Goal: Task Accomplishment & Management: Manage account settings

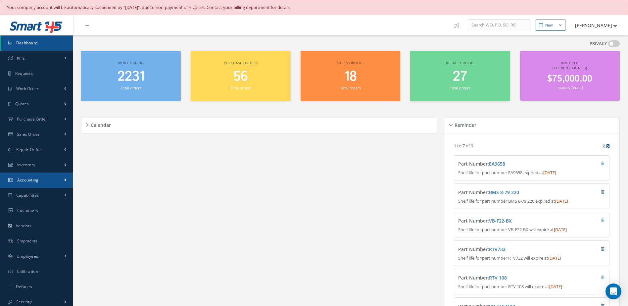
click at [33, 179] on span "Accounting" at bounding box center [28, 180] width 22 height 6
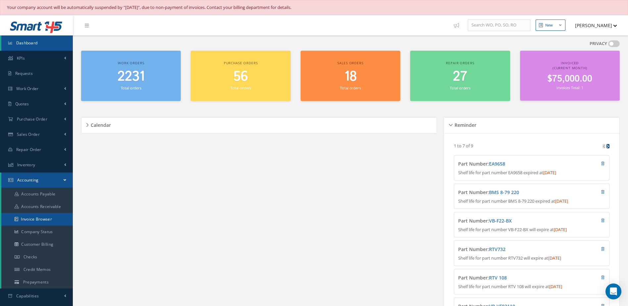
click at [47, 221] on link "Invoice Browser" at bounding box center [36, 219] width 71 height 13
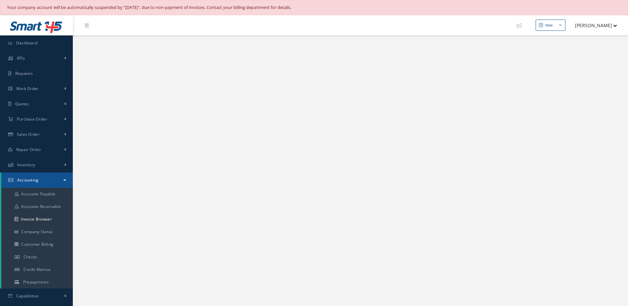
select select "25"
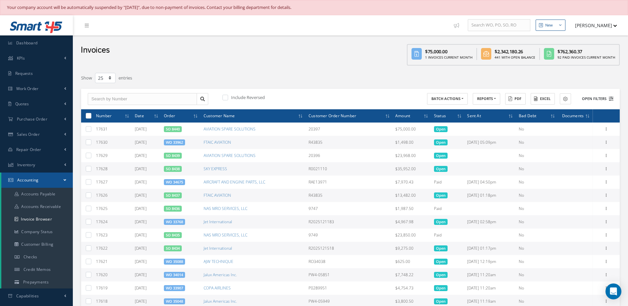
click at [596, 95] on button "Open Filters" at bounding box center [594, 98] width 37 height 11
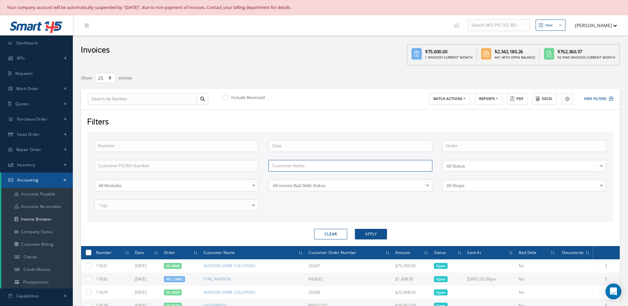
click at [292, 166] on input "text" at bounding box center [350, 166] width 164 height 12
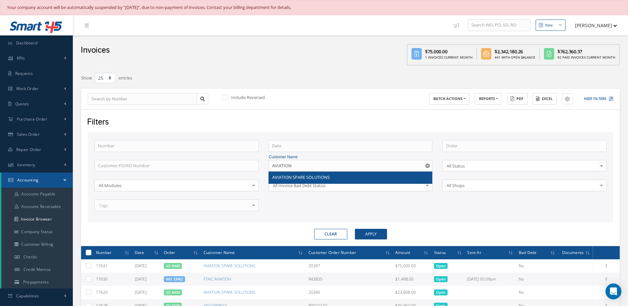
click at [301, 175] on span "AVIATION SPARE SOLUTIONS" at bounding box center [301, 177] width 58 height 6
type input "AVIATION SPARE SOLUTIONS"
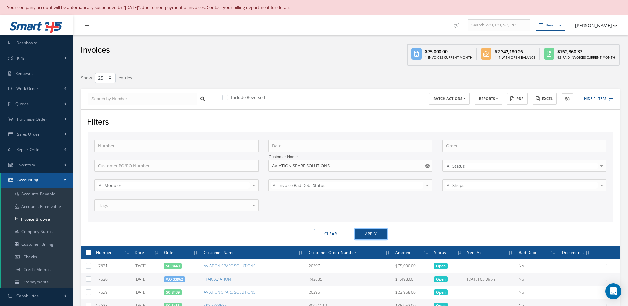
click at [379, 229] on button "Apply" at bounding box center [371, 234] width 32 height 11
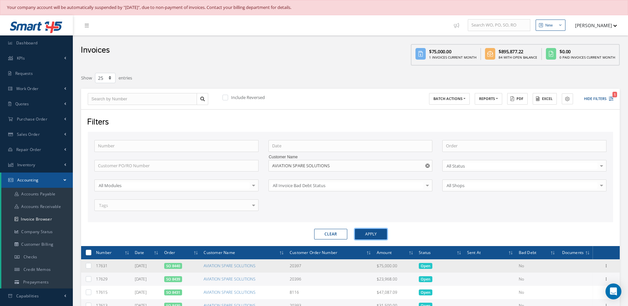
scroll to position [99, 0]
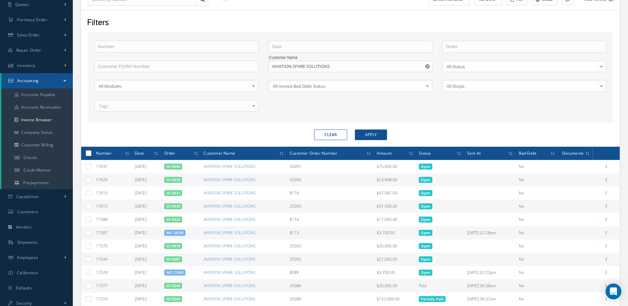
click at [176, 179] on link "SO 8439" at bounding box center [173, 179] width 14 height 5
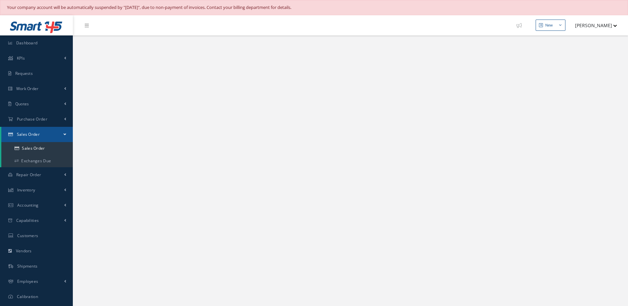
select select "25"
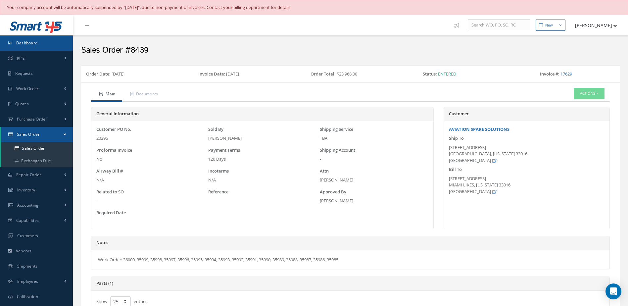
click at [39, 43] on link "Dashboard" at bounding box center [36, 42] width 73 height 15
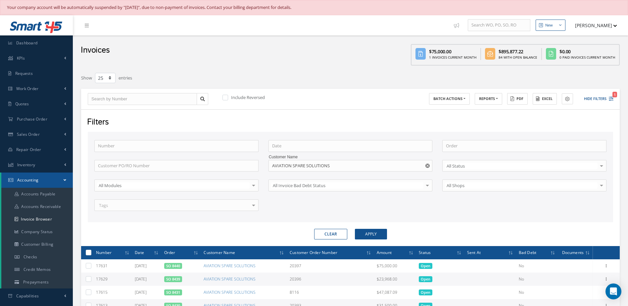
select select "25"
click at [51, 38] on link "Dashboard" at bounding box center [36, 42] width 73 height 15
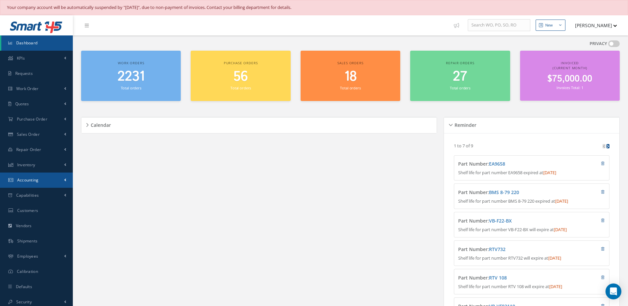
click at [31, 179] on span "Accounting" at bounding box center [28, 180] width 22 height 6
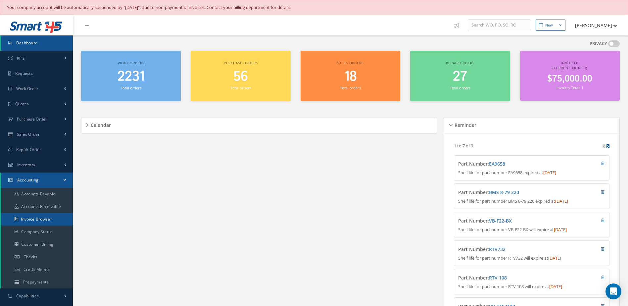
click at [40, 220] on link "Invoice Browser" at bounding box center [36, 219] width 71 height 13
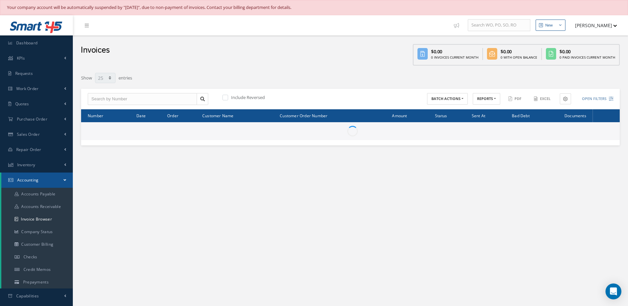
select select "25"
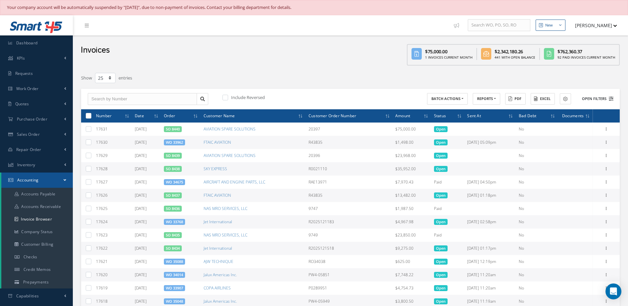
click at [592, 97] on button "Open Filters" at bounding box center [594, 98] width 37 height 11
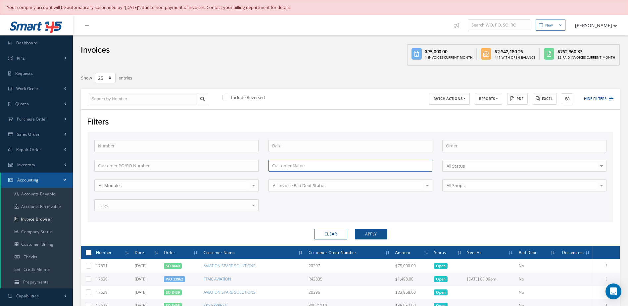
click at [287, 166] on input "text" at bounding box center [350, 166] width 164 height 12
click at [355, 229] on button "Apply" at bounding box center [371, 234] width 32 height 11
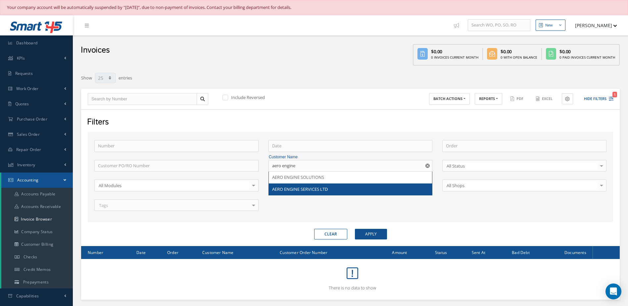
click at [329, 190] on div "AERO ENGINE SERVICES LTD" at bounding box center [350, 189] width 157 height 7
type input "AERO ENGINE SERVICES LTD"
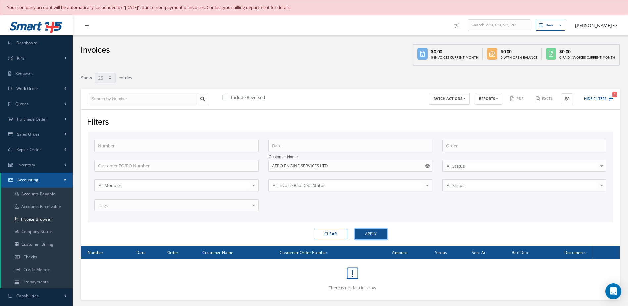
click at [381, 236] on button "Apply" at bounding box center [371, 234] width 32 height 11
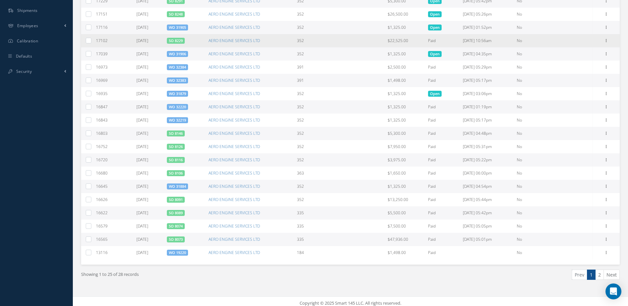
scroll to position [99, 0]
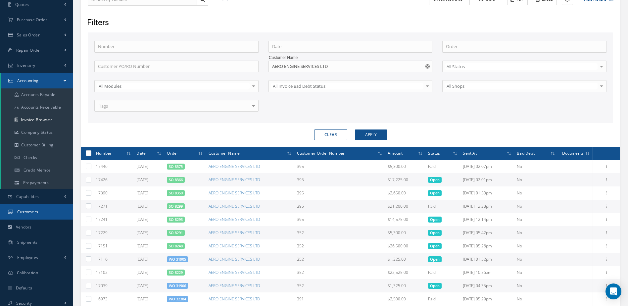
click at [43, 211] on link "Customers" at bounding box center [36, 211] width 73 height 15
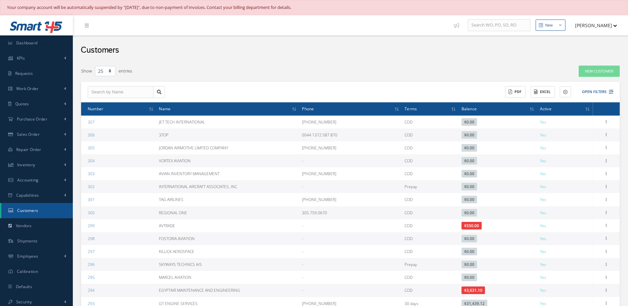
select select "25"
click at [598, 92] on button "Open Filters" at bounding box center [594, 91] width 37 height 11
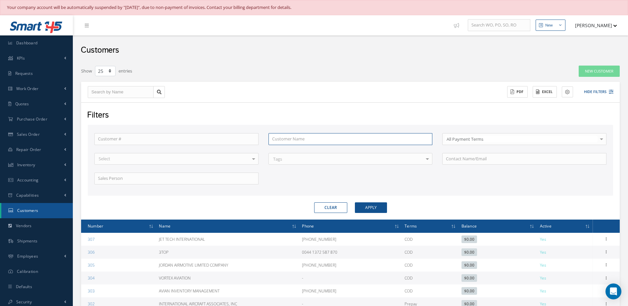
click at [338, 142] on input "text" at bounding box center [350, 139] width 164 height 12
type input "a"
type input "ae"
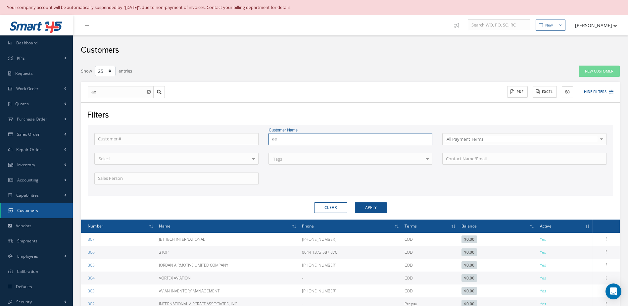
type input "aer"
type input "aero"
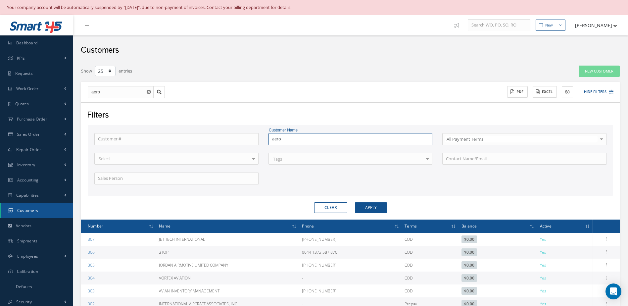
type input "aero"
type input "aero e"
type input "aero em"
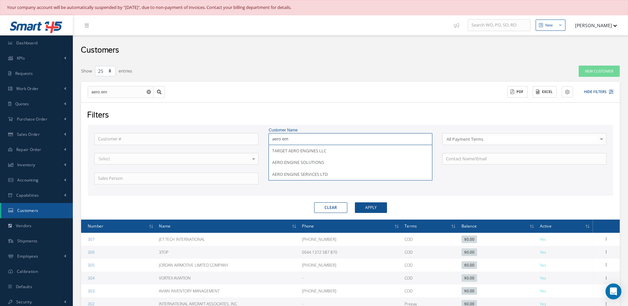
type input "aero e"
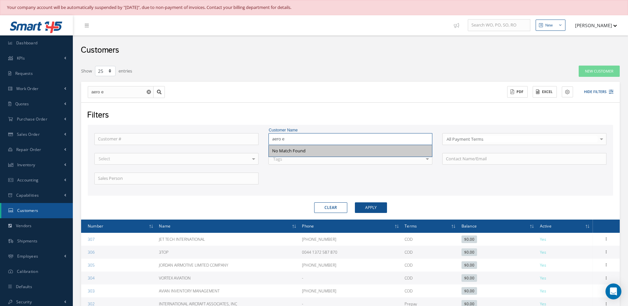
type input "aero en"
type input "aero eng"
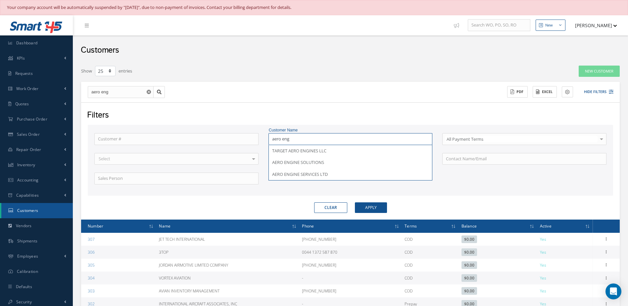
type input "aero engi"
type input "aero engin"
type input "aero engine"
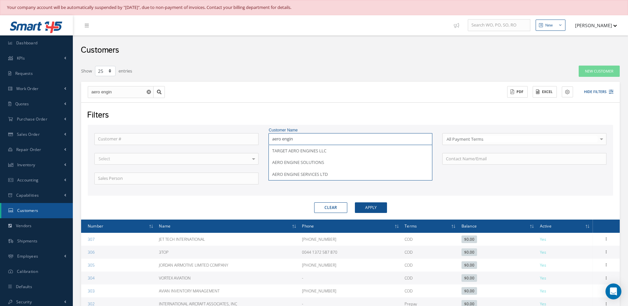
type input "aero engine"
type input "aero engines"
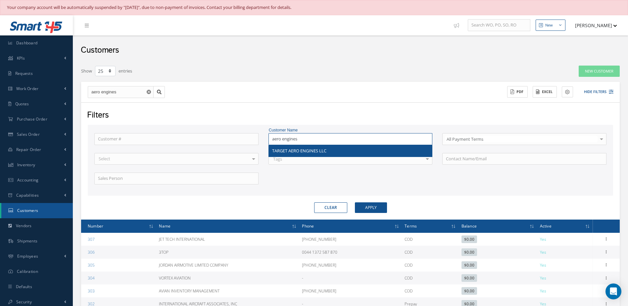
type input "aero engines"
type input "aero engine"
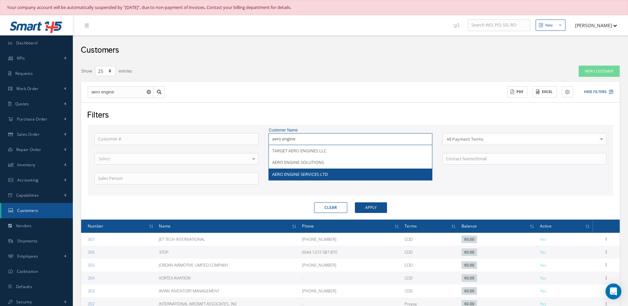
type input "aero engine"
click at [323, 170] on div "AERO ENGINE SERVICES LTD" at bounding box center [350, 174] width 163 height 12
type input "AERO ENGINE SERVICES LTD"
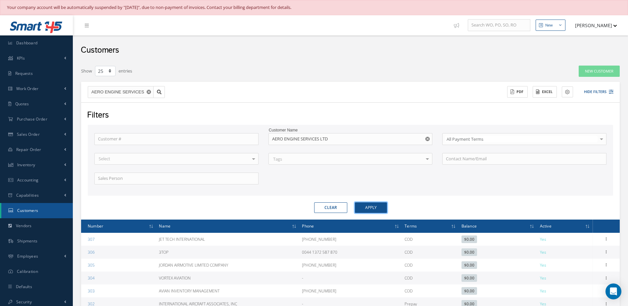
click at [359, 205] on button "Apply" at bounding box center [371, 207] width 32 height 11
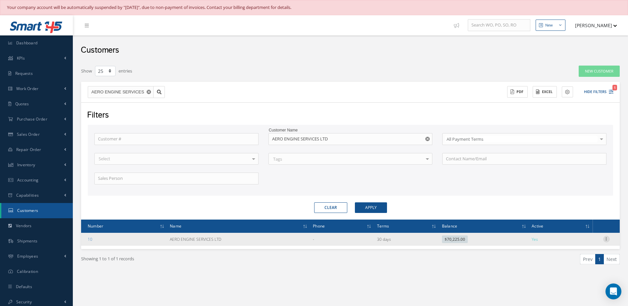
click at [607, 237] on icon at bounding box center [606, 238] width 7 height 5
click at [578, 270] on link "Send By Email" at bounding box center [575, 268] width 52 height 9
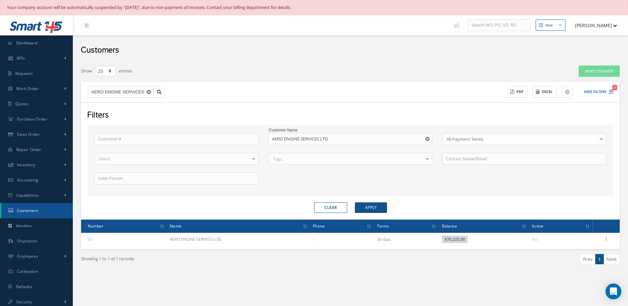
type input "Reports from Customer 10"
type textarea "Dear, Please find attached your Statement Reports of Customer 10. Please feel f…"
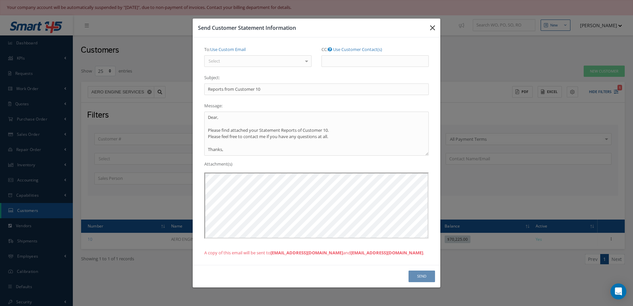
click at [432, 31] on icon "button" at bounding box center [432, 28] width 5 height 8
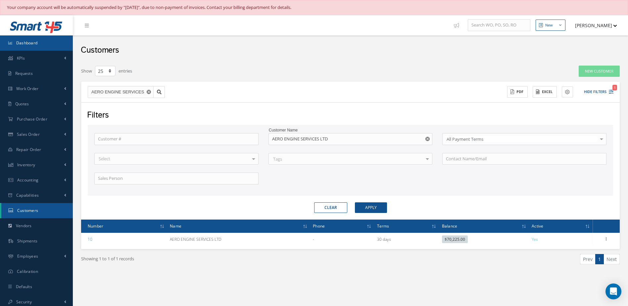
click at [34, 47] on link "Dashboard" at bounding box center [36, 42] width 73 height 15
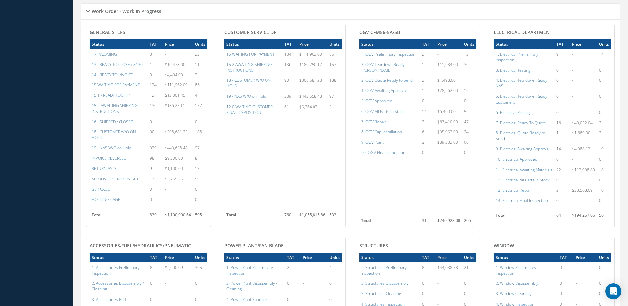
scroll to position [165, 0]
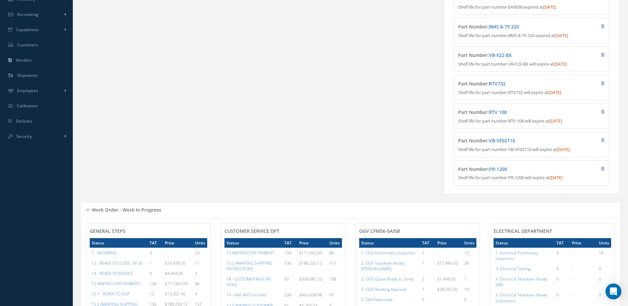
click at [191, 112] on div "Calendar Loading… September 2025 Month Month Week Day Today No elements found. …" at bounding box center [260, 72] width 359 height 258
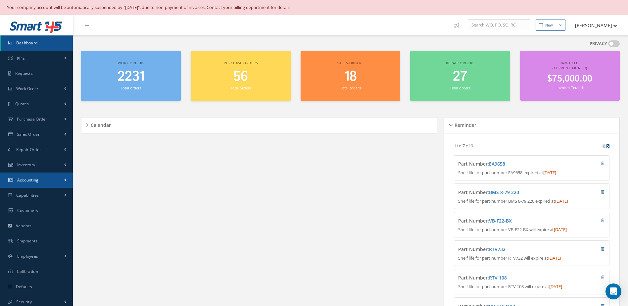
click at [31, 182] on span "Accounting" at bounding box center [28, 180] width 22 height 6
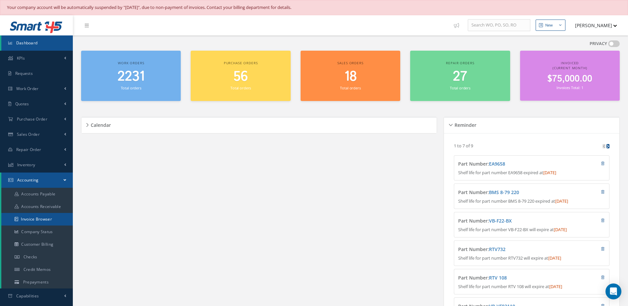
click at [50, 222] on link "Invoice Browser" at bounding box center [36, 219] width 71 height 13
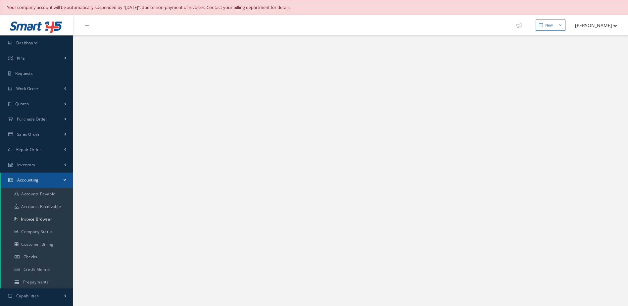
select select "25"
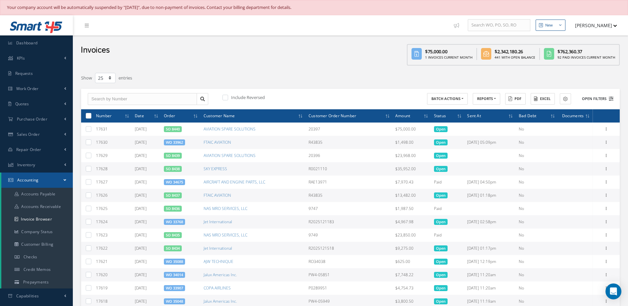
click at [595, 97] on button "Open Filters" at bounding box center [594, 98] width 37 height 11
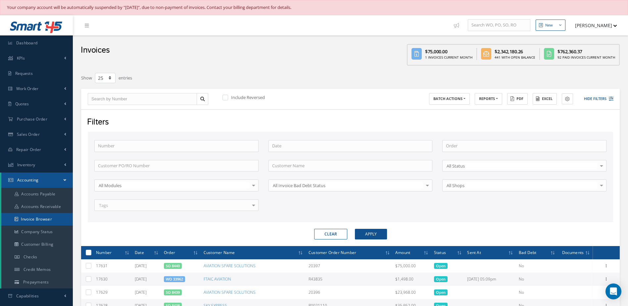
drag, startPoint x: 32, startPoint y: 217, endPoint x: 38, endPoint y: 219, distance: 6.0
click at [32, 217] on link "Invoice Browser" at bounding box center [36, 219] width 71 height 13
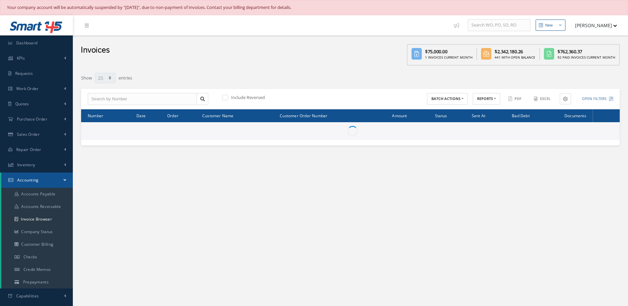
select select "25"
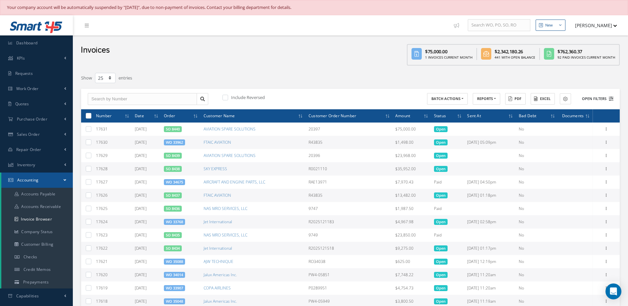
click at [593, 97] on button "Open Filters" at bounding box center [594, 98] width 37 height 11
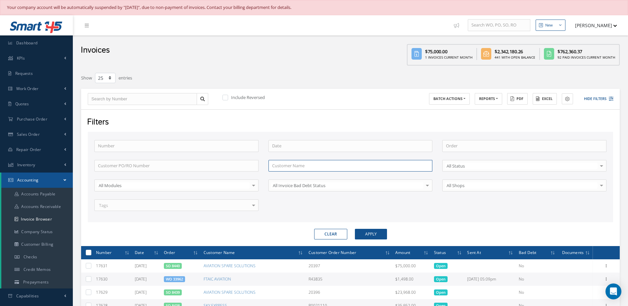
click at [303, 165] on input "text" at bounding box center [350, 166] width 164 height 12
type input "azorra"
click at [355, 229] on button "Apply" at bounding box center [371, 234] width 32 height 11
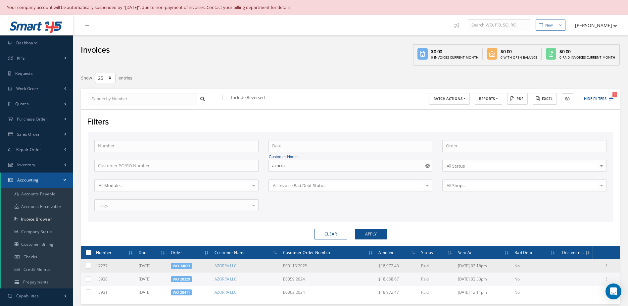
click at [190, 267] on link "WO 34023" at bounding box center [181, 265] width 17 height 5
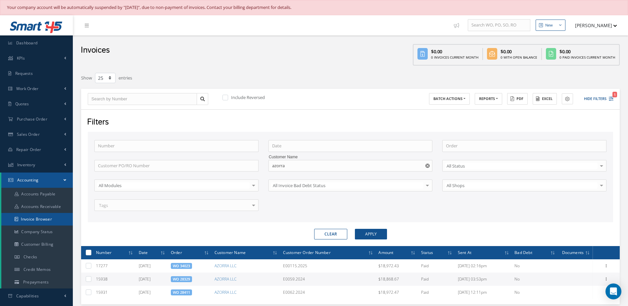
click at [42, 219] on link "Invoice Browser" at bounding box center [36, 219] width 71 height 13
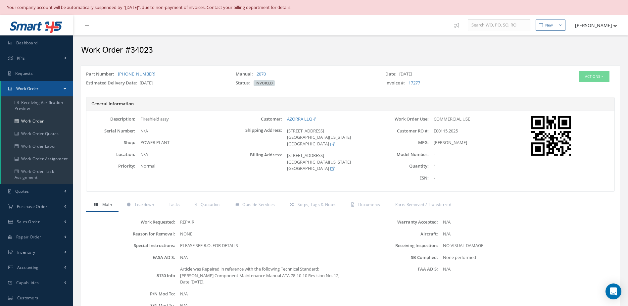
scroll to position [99, 0]
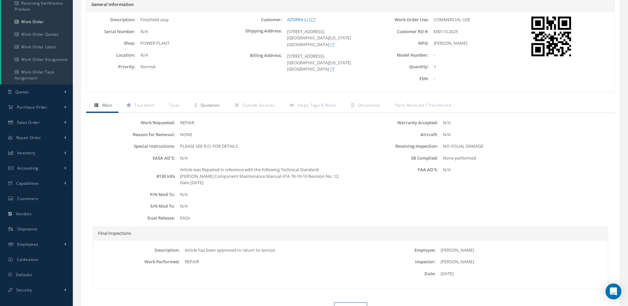
click at [212, 108] on span "Quotation" at bounding box center [209, 105] width 19 height 6
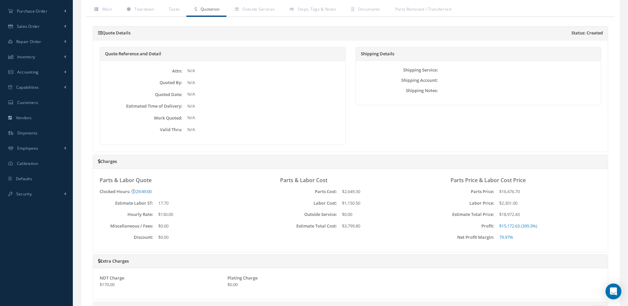
scroll to position [0, 0]
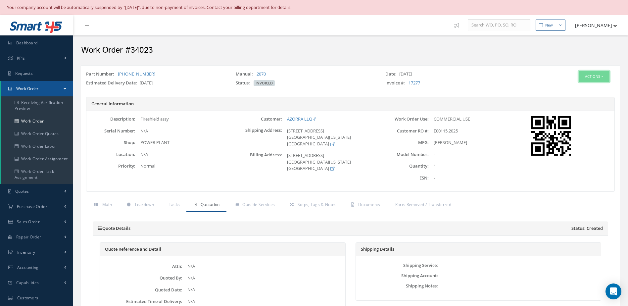
click at [604, 77] on button "Actions" at bounding box center [593, 77] width 31 height 12
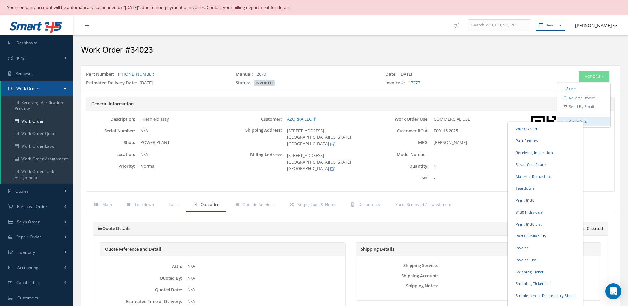
click at [579, 120] on link "Print-Outs" at bounding box center [577, 120] width 18 height 5
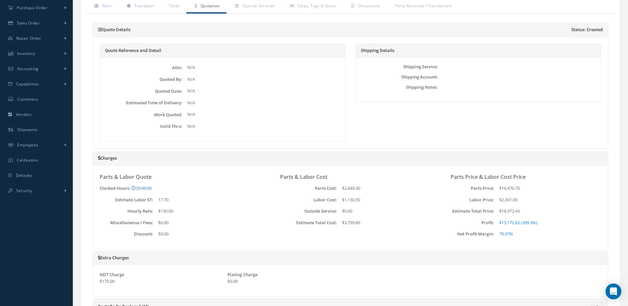
scroll to position [66, 0]
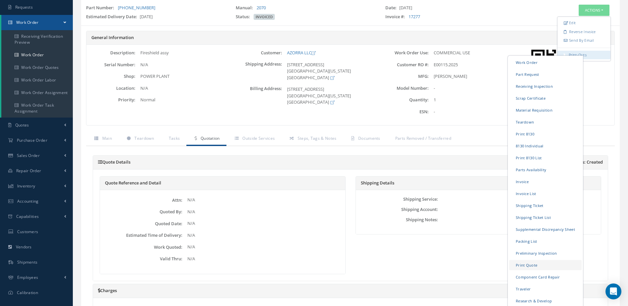
click at [534, 263] on link "Print Quote" at bounding box center [545, 264] width 72 height 10
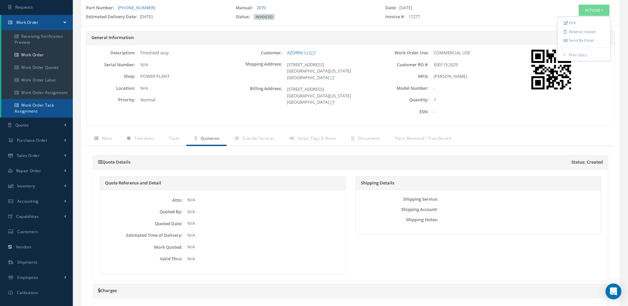
scroll to position [0, 0]
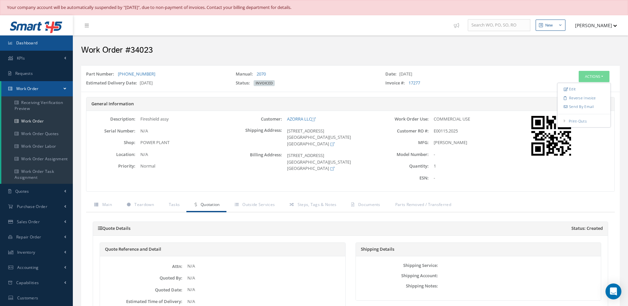
click at [24, 49] on link "Dashboard" at bounding box center [36, 42] width 73 height 15
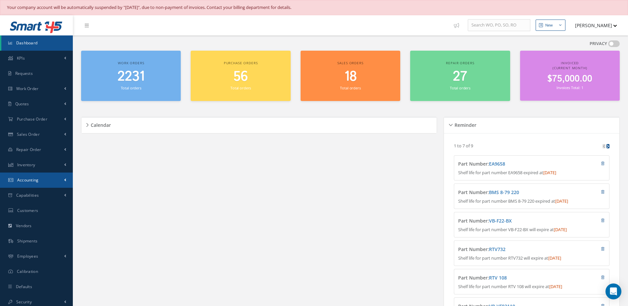
click at [34, 184] on link "Accounting" at bounding box center [36, 179] width 73 height 15
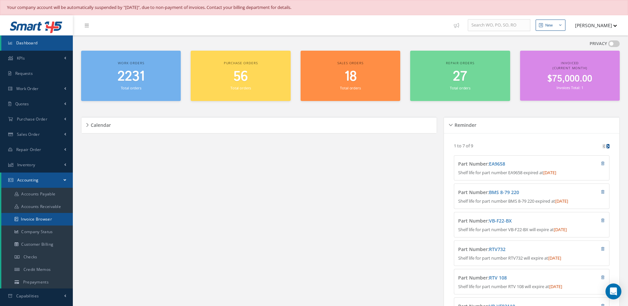
click at [49, 219] on link "Invoice Browser" at bounding box center [36, 219] width 71 height 13
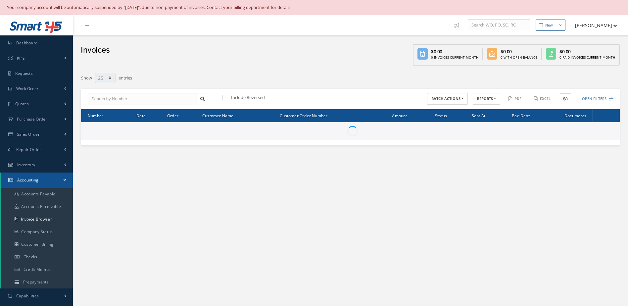
select select "25"
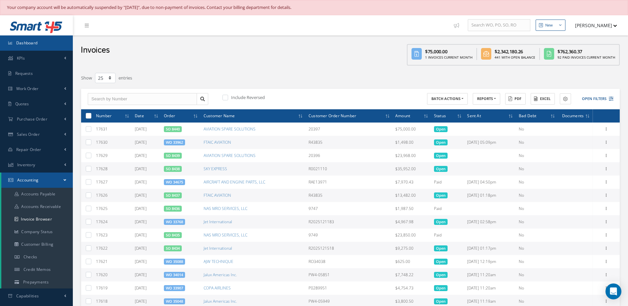
click at [47, 44] on link "Dashboard" at bounding box center [36, 42] width 73 height 15
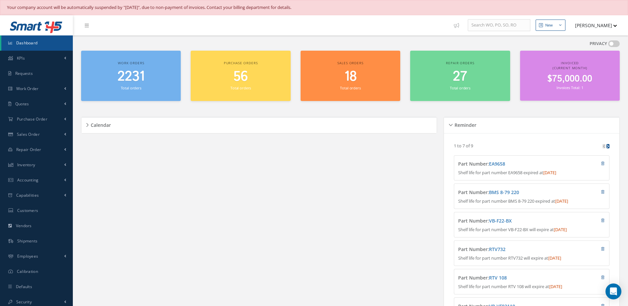
click at [133, 82] on span "2231" at bounding box center [130, 76] width 27 height 19
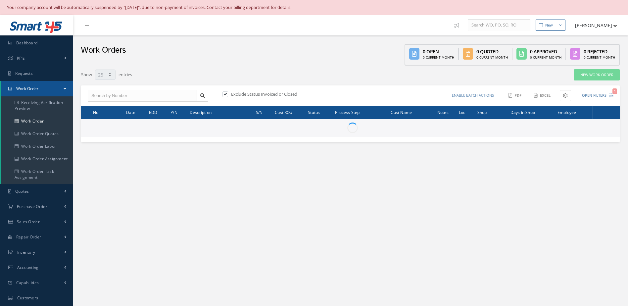
select select "25"
click at [140, 99] on input "text" at bounding box center [142, 96] width 109 height 12
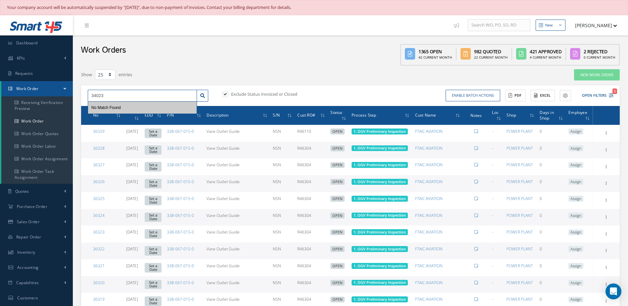
type input "34023"
click at [228, 93] on label at bounding box center [229, 94] width 2 height 6
click at [225, 93] on input "checkbox" at bounding box center [224, 95] width 4 height 4
checkbox input "false"
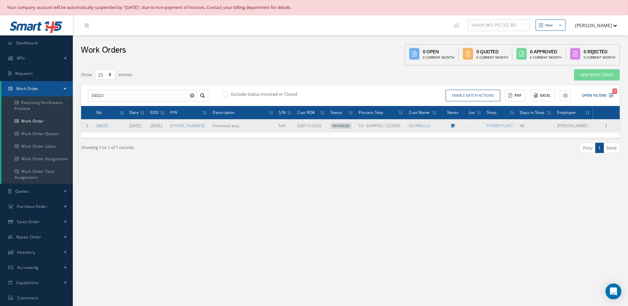
click at [101, 125] on link "34023" at bounding box center [102, 126] width 12 height 6
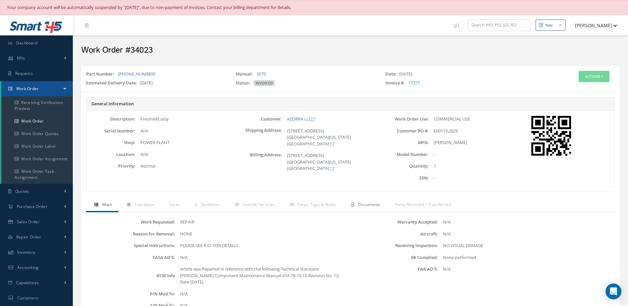
click at [384, 208] on link "Documents" at bounding box center [365, 205] width 44 height 14
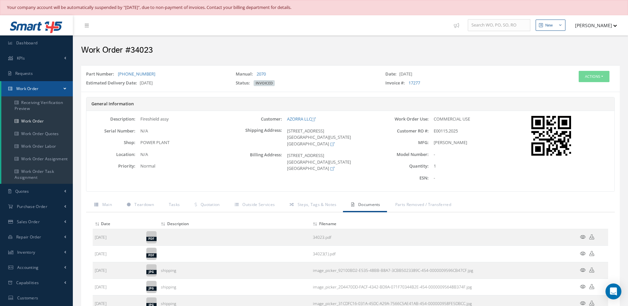
click at [370, 207] on span "Documents" at bounding box center [369, 204] width 22 height 6
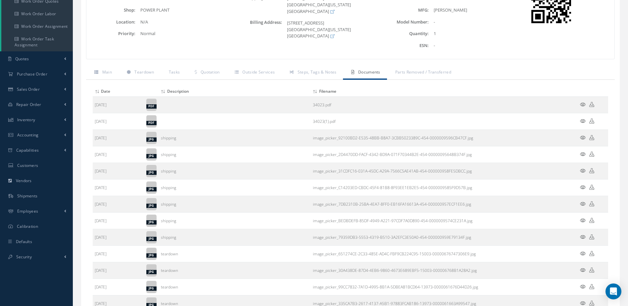
scroll to position [290, 0]
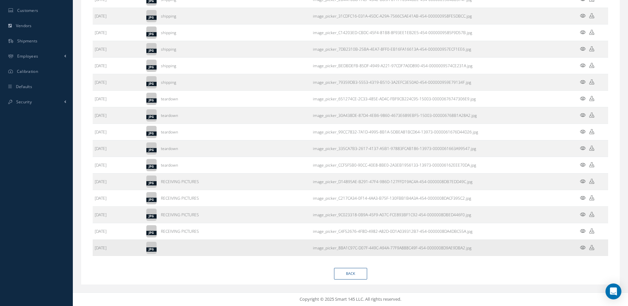
click at [582, 249] on icon at bounding box center [583, 247] width 6 height 5
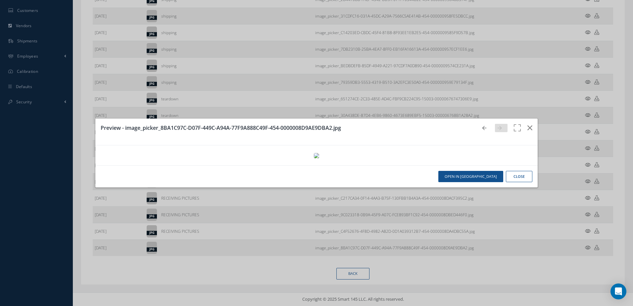
click at [585, 232] on div "Preview - image_picker_8BA1C97C-D07F-449C-A94A-77F9A888C49F-454-0000008D9AE9DBA…" at bounding box center [316, 153] width 633 height 306
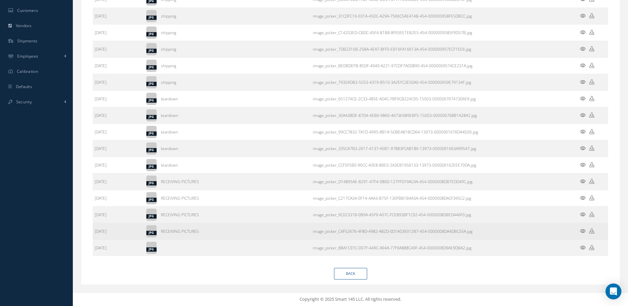
click at [585, 231] on td at bounding box center [588, 231] width 40 height 17
click at [580, 232] on icon at bounding box center [583, 230] width 6 height 5
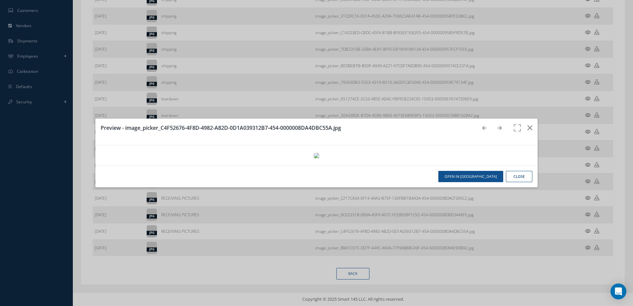
click at [586, 213] on div "Preview - image_picker_C4F52676-4F8D-4982-A82D-0D1A039312B7-454-0000008DA4DBC55…" at bounding box center [316, 153] width 633 height 306
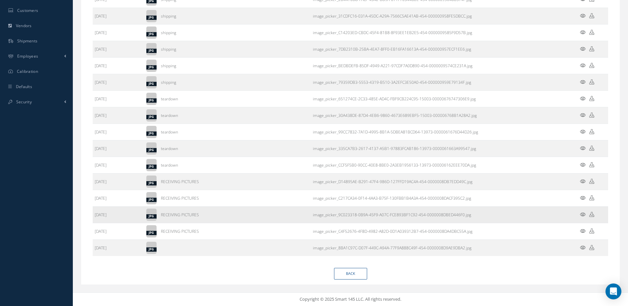
click at [581, 214] on icon at bounding box center [583, 214] width 6 height 5
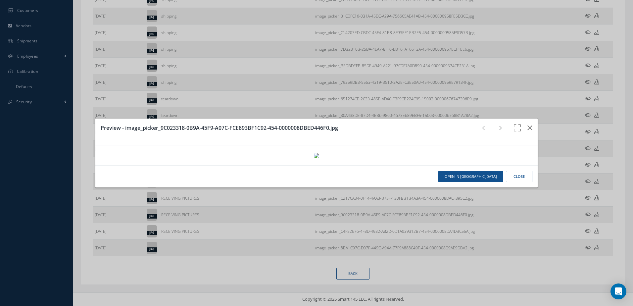
click at [588, 164] on div "Preview - image_picker_9C023318-0B9A-45F9-A07C-FCE893BF1C92-454-0000008DBED446F…" at bounding box center [316, 153] width 633 height 306
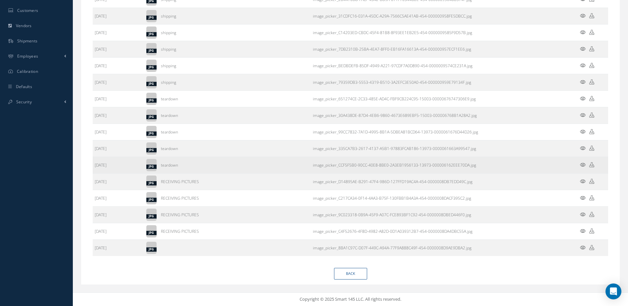
click at [582, 165] on icon at bounding box center [583, 164] width 6 height 5
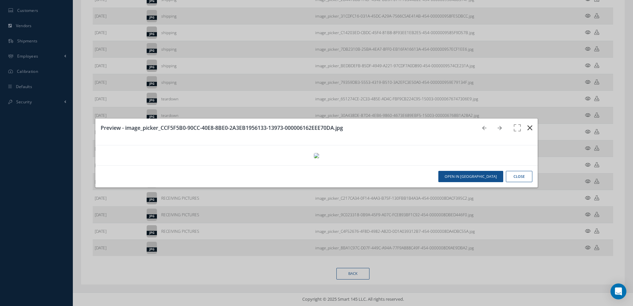
click at [527, 124] on icon "button" at bounding box center [529, 128] width 5 height 8
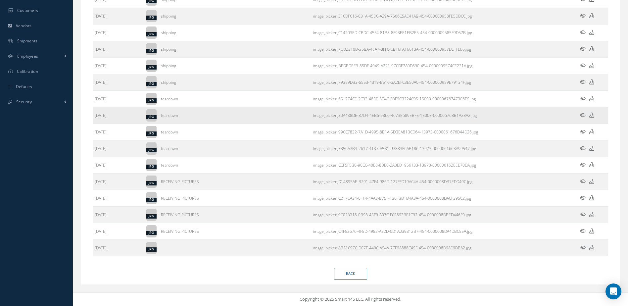
click at [581, 115] on icon at bounding box center [583, 114] width 6 height 5
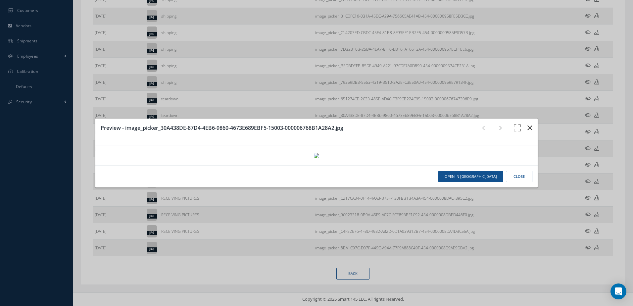
click at [528, 124] on icon "button" at bounding box center [529, 128] width 5 height 8
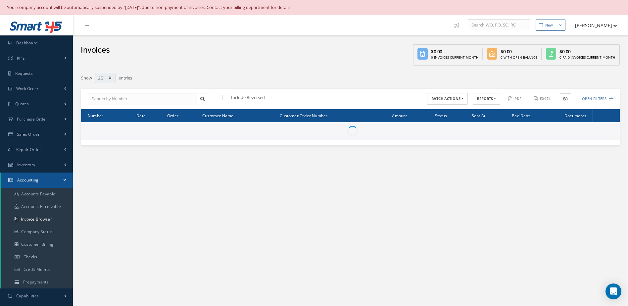
select select "25"
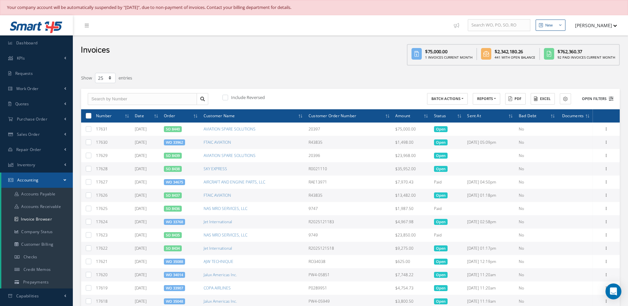
click at [595, 100] on button "Open Filters" at bounding box center [594, 98] width 37 height 11
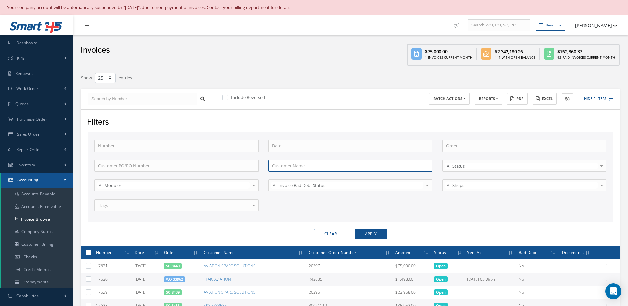
click at [287, 164] on input "text" at bounding box center [350, 166] width 164 height 12
click at [355, 229] on button "Apply" at bounding box center [371, 234] width 32 height 11
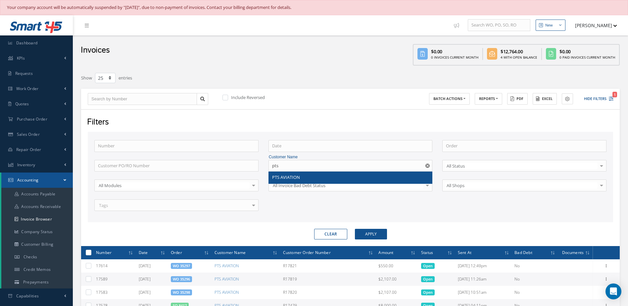
click at [303, 177] on div "PTS AVIATION" at bounding box center [350, 177] width 157 height 7
type input "PTS AVIATION"
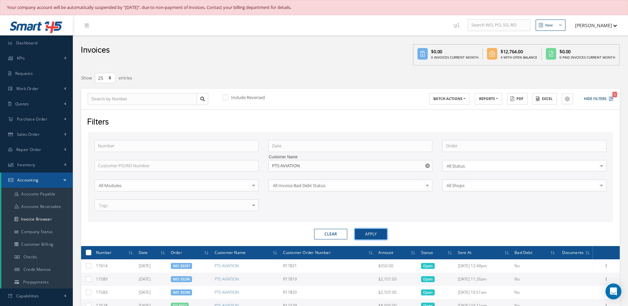
click at [370, 235] on button "Apply" at bounding box center [371, 234] width 32 height 11
click at [91, 252] on label at bounding box center [91, 252] width 0 height 6
click at [87, 252] on input "checkbox" at bounding box center [89, 253] width 4 height 4
checkbox input "true"
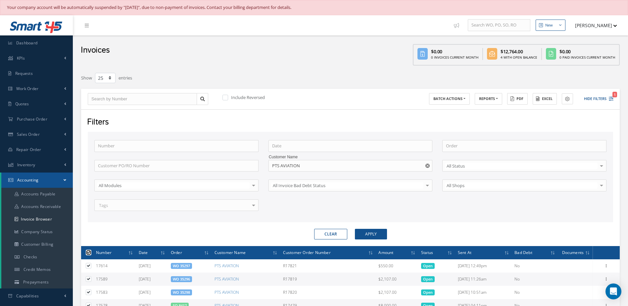
checkbox input "true"
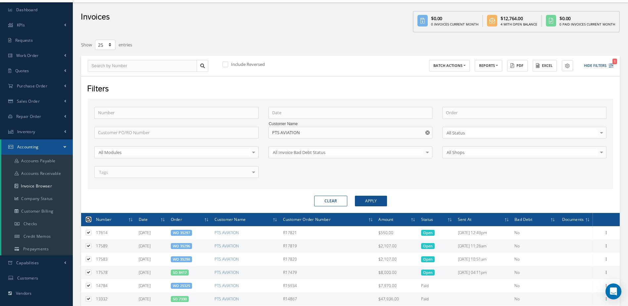
scroll to position [104, 0]
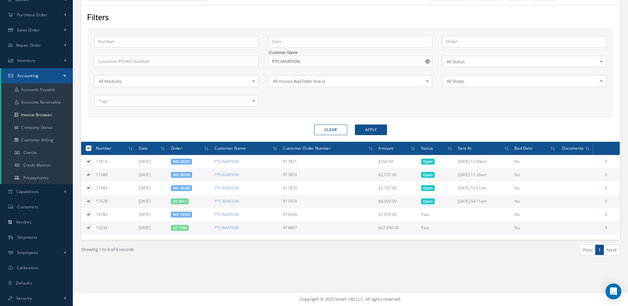
click at [91, 229] on label at bounding box center [91, 227] width 0 height 6
click at [87, 229] on input "checkbox" at bounding box center [89, 228] width 4 height 4
checkbox input "false"
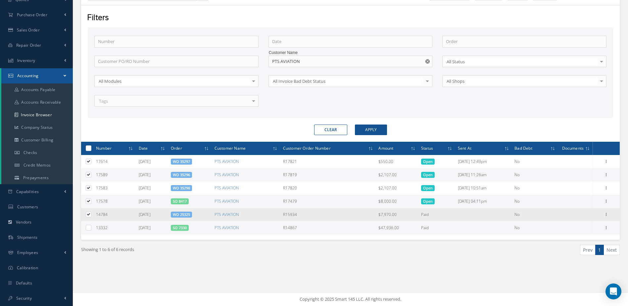
click at [91, 215] on label at bounding box center [91, 214] width 0 height 6
click at [88, 215] on input "checkbox" at bounding box center [89, 215] width 4 height 4
checkbox input "false"
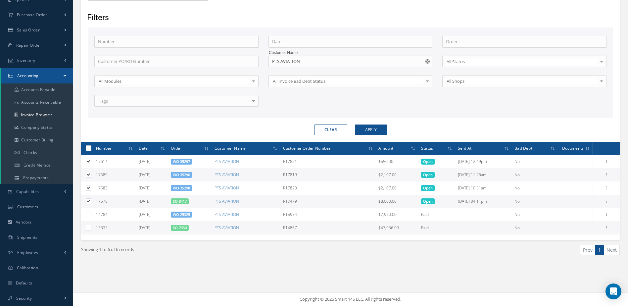
click at [184, 201] on link "SO 8417" at bounding box center [180, 200] width 14 height 5
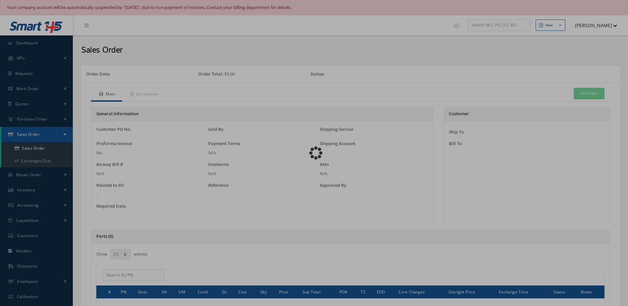
select select "25"
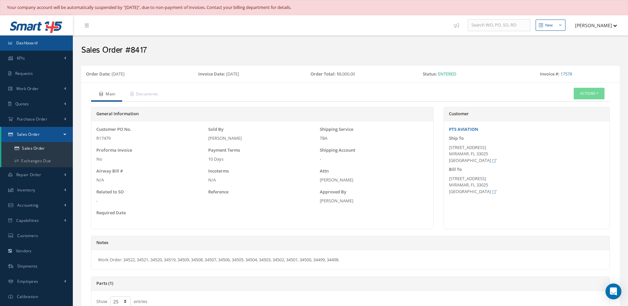
click at [40, 48] on link "Dashboard" at bounding box center [36, 42] width 73 height 15
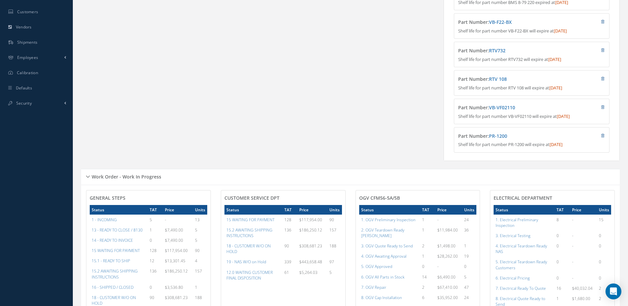
scroll to position [364, 0]
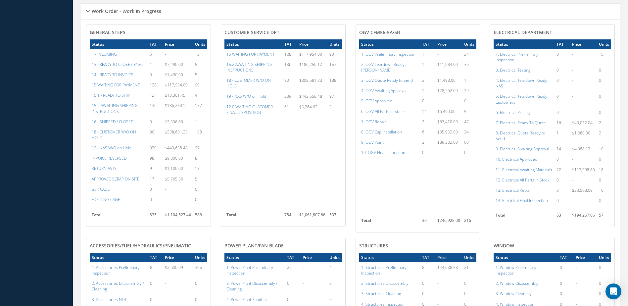
click at [118, 67] on a=20&excludeInternalCustomer=false&excludeInvoicedOrClosed=true&&filtersHidded"] "13 - READY TO CLOSE / 8130" at bounding box center [117, 65] width 51 height 6
click at [111, 124] on a=22&excludeInternalCustomer=false&excludeInvoicedOrClosed=true&&filtersHidded"] "16 - SHIPPED / CLOSED" at bounding box center [113, 122] width 42 height 6
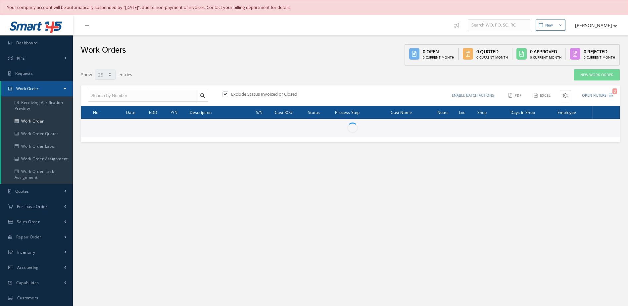
select select "25"
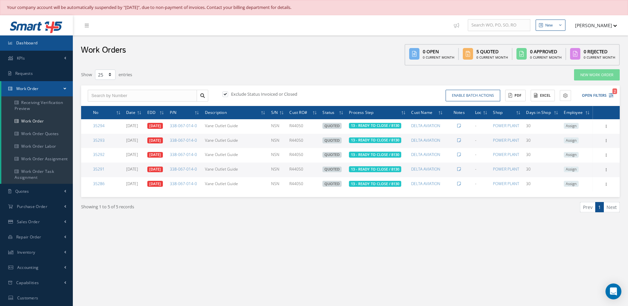
click at [33, 40] on span "Dashboard" at bounding box center [27, 43] width 22 height 6
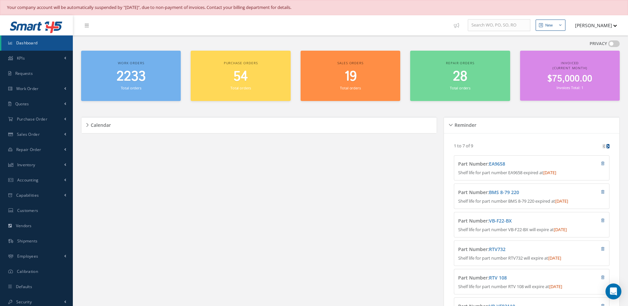
click at [138, 84] on span "2233" at bounding box center [130, 76] width 29 height 19
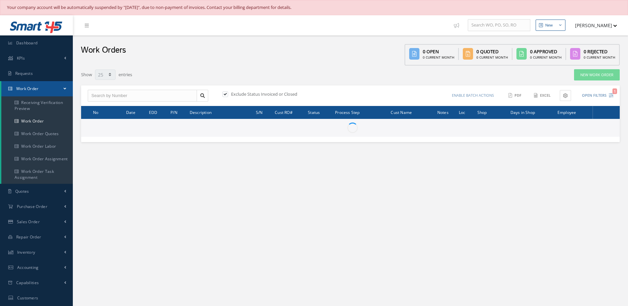
select select "25"
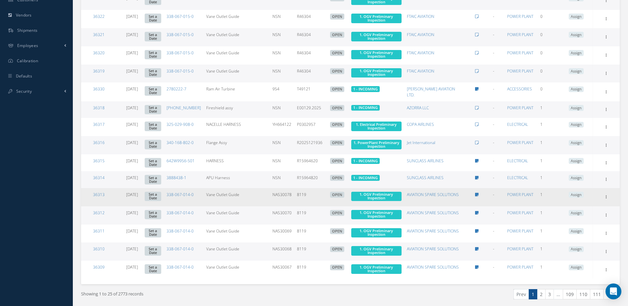
scroll to position [331, 0]
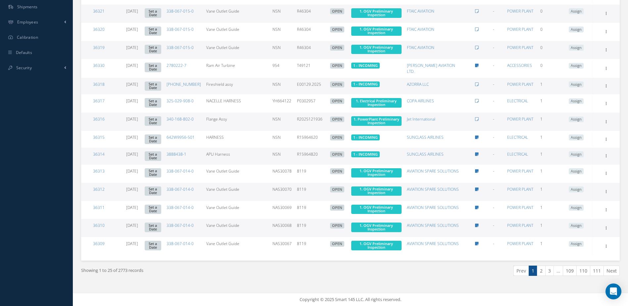
drag, startPoint x: 540, startPoint y: 273, endPoint x: 512, endPoint y: 267, distance: 28.0
click at [540, 273] on link "2" at bounding box center [541, 270] width 9 height 10
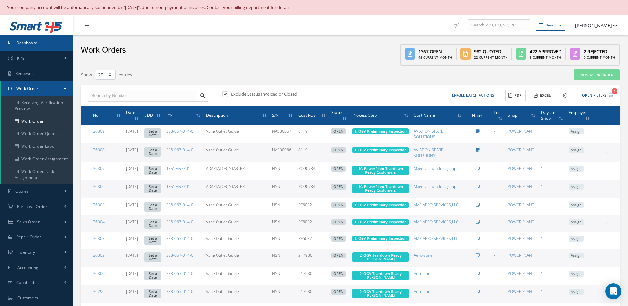
click at [39, 45] on link "Dashboard" at bounding box center [36, 42] width 73 height 15
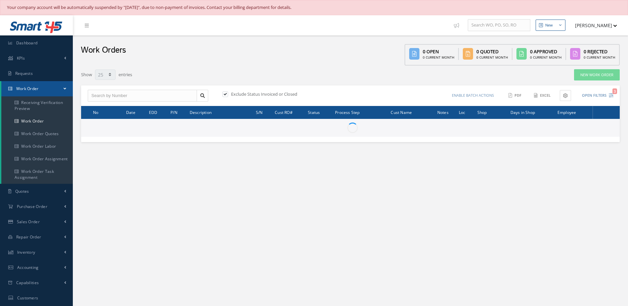
select select "25"
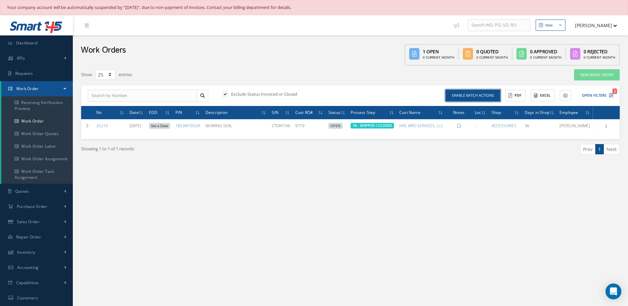
click at [490, 98] on button "Enable batch actions" at bounding box center [472, 96] width 55 height 12
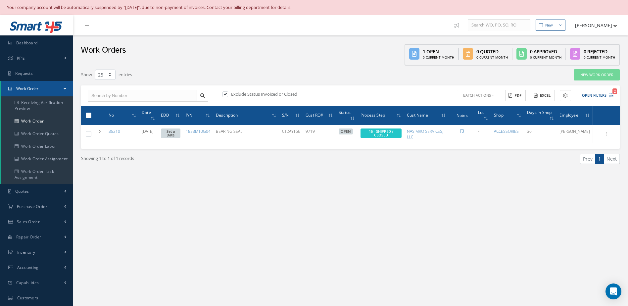
click at [91, 116] on label at bounding box center [91, 115] width 0 height 6
click at [88, 116] on input "checkbox" at bounding box center [89, 115] width 4 height 4
checkbox input "true"
click at [493, 95] on button "Batch Actions" at bounding box center [477, 96] width 45 height 12
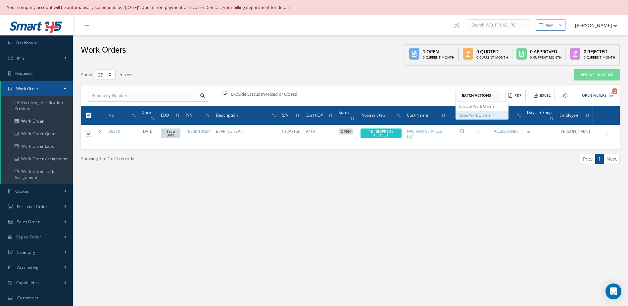
click at [476, 116] on link "Close Work Orders" at bounding box center [481, 115] width 53 height 9
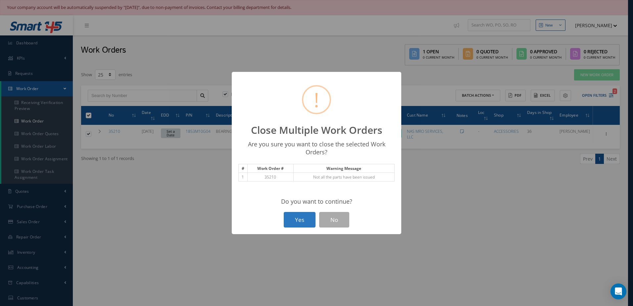
click at [299, 221] on button "Yes" at bounding box center [300, 220] width 32 height 16
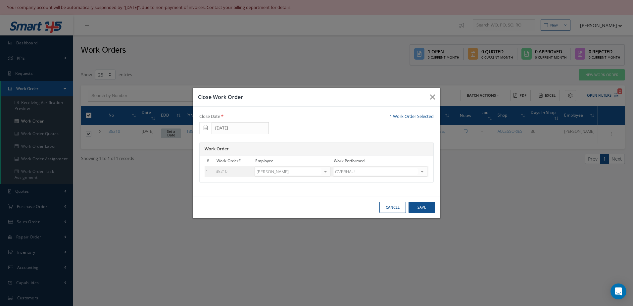
click at [328, 172] on div at bounding box center [325, 172] width 9 height 10
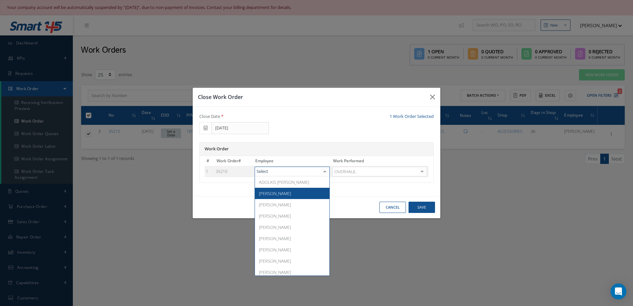
click at [269, 195] on span "Adoni Felipe" at bounding box center [275, 193] width 32 height 6
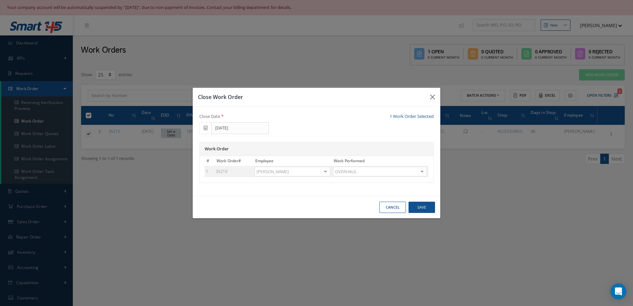
click at [422, 174] on div at bounding box center [421, 172] width 9 height 10
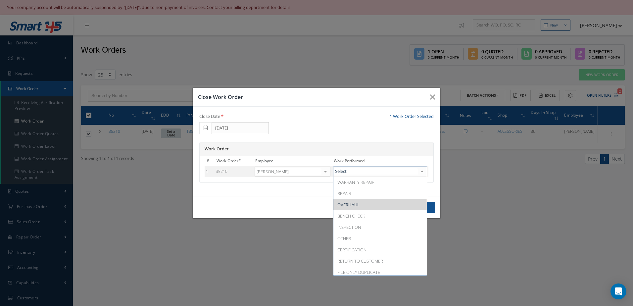
click at [489, 185] on div "Close Work Order Close Date 09/04/2025 1 Work Order Selected Work Order # Work …" at bounding box center [316, 153] width 633 height 306
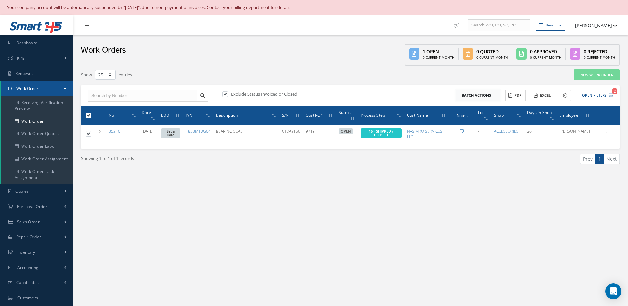
click at [493, 94] on button "Batch Actions" at bounding box center [477, 96] width 45 height 12
click at [471, 115] on link "Close Work Orders" at bounding box center [481, 115] width 53 height 9
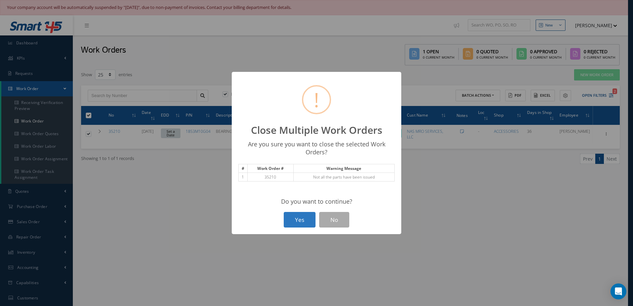
click at [305, 219] on button "Yes" at bounding box center [300, 220] width 32 height 16
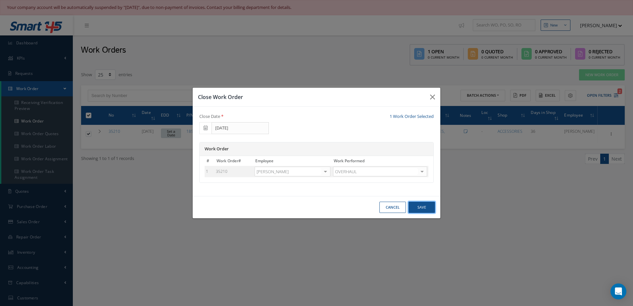
click at [423, 209] on button "Save" at bounding box center [421, 207] width 26 height 12
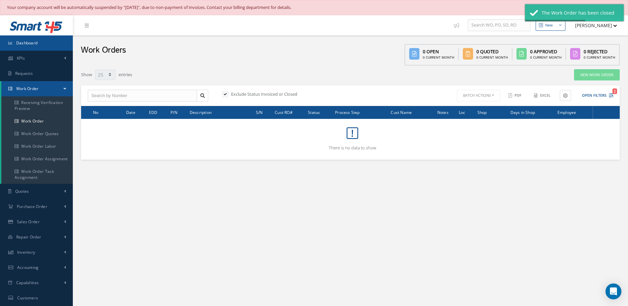
click at [49, 46] on link "Dashboard" at bounding box center [36, 42] width 73 height 15
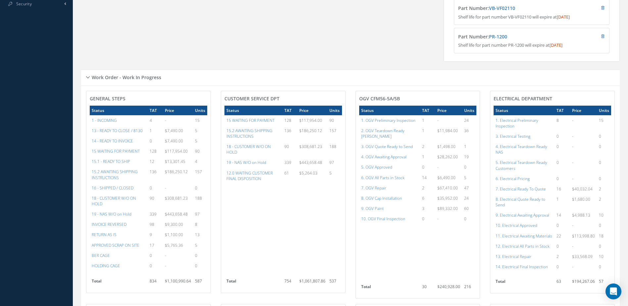
scroll to position [397, 0]
